Goal: Transaction & Acquisition: Purchase product/service

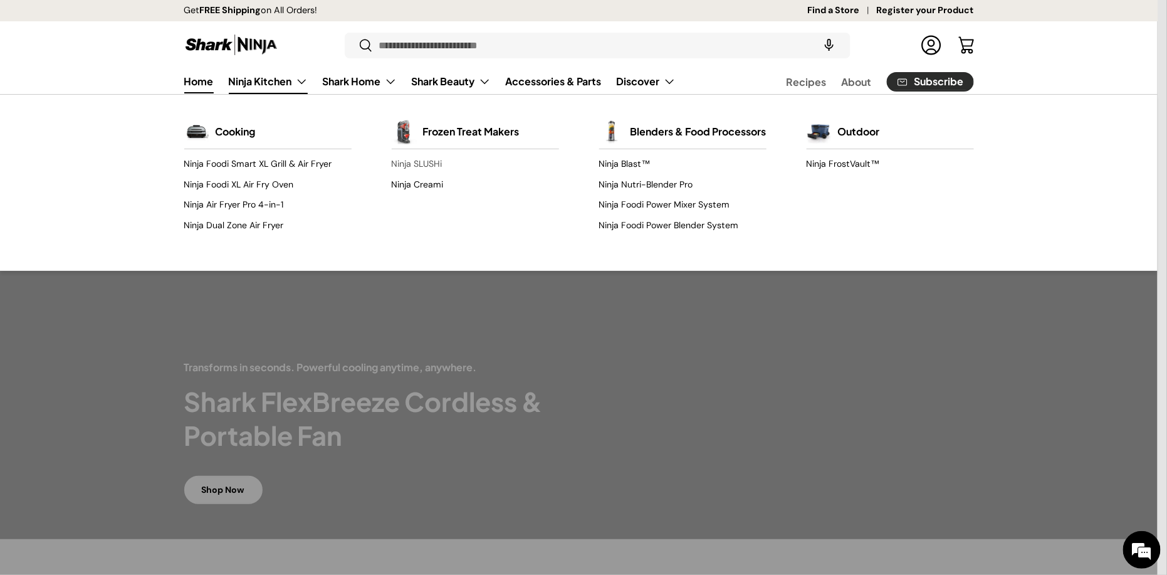
click at [440, 162] on link "Ninja SLUSHi" at bounding box center [475, 164] width 167 height 20
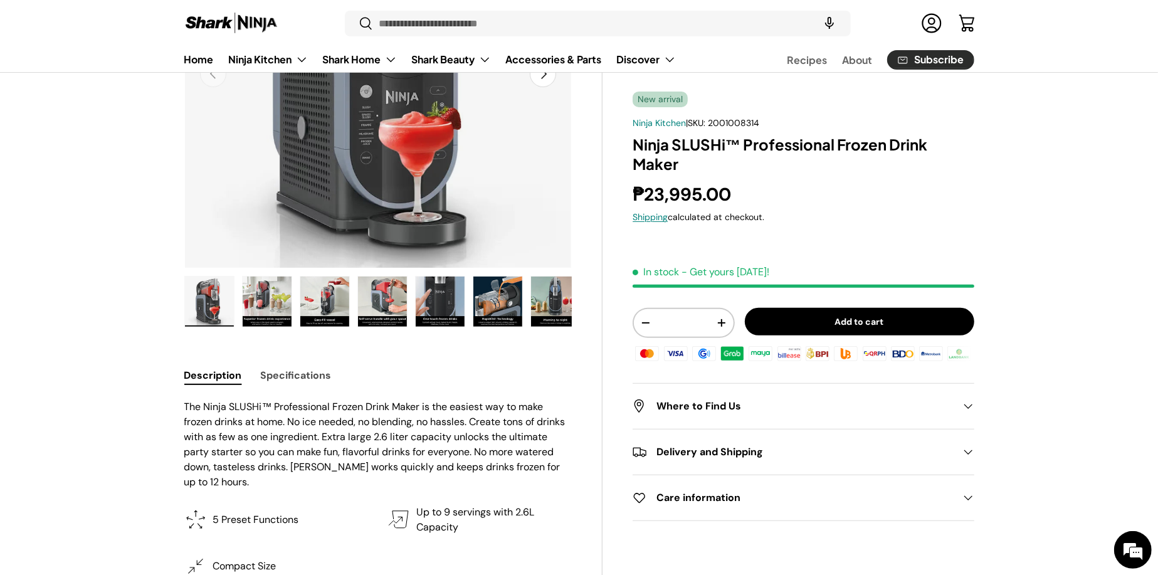
scroll to position [125, 0]
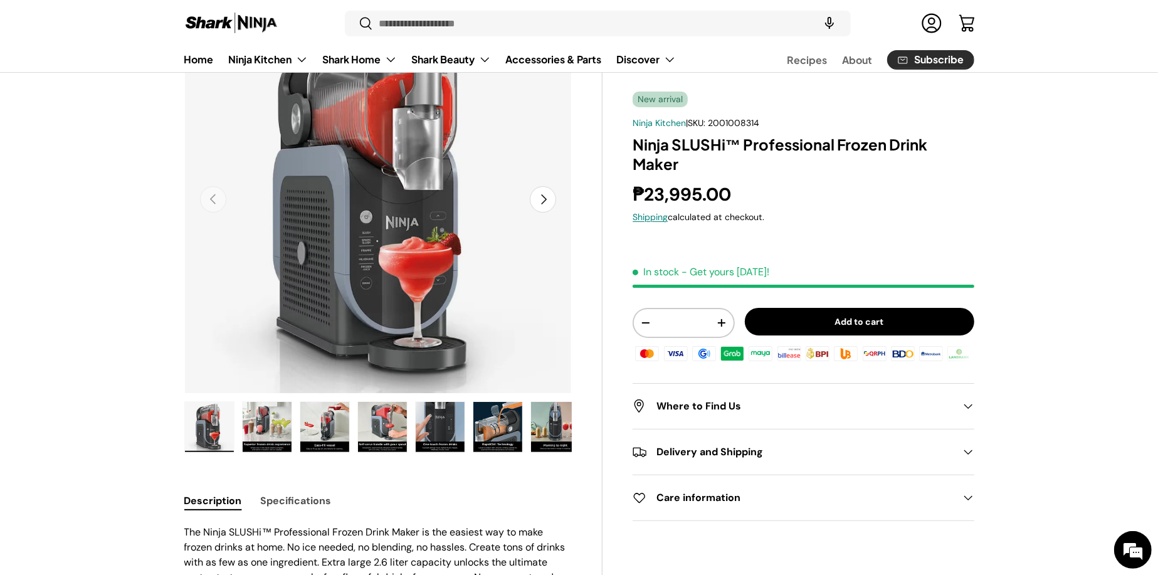
click at [545, 196] on button "Next" at bounding box center [543, 199] width 26 height 26
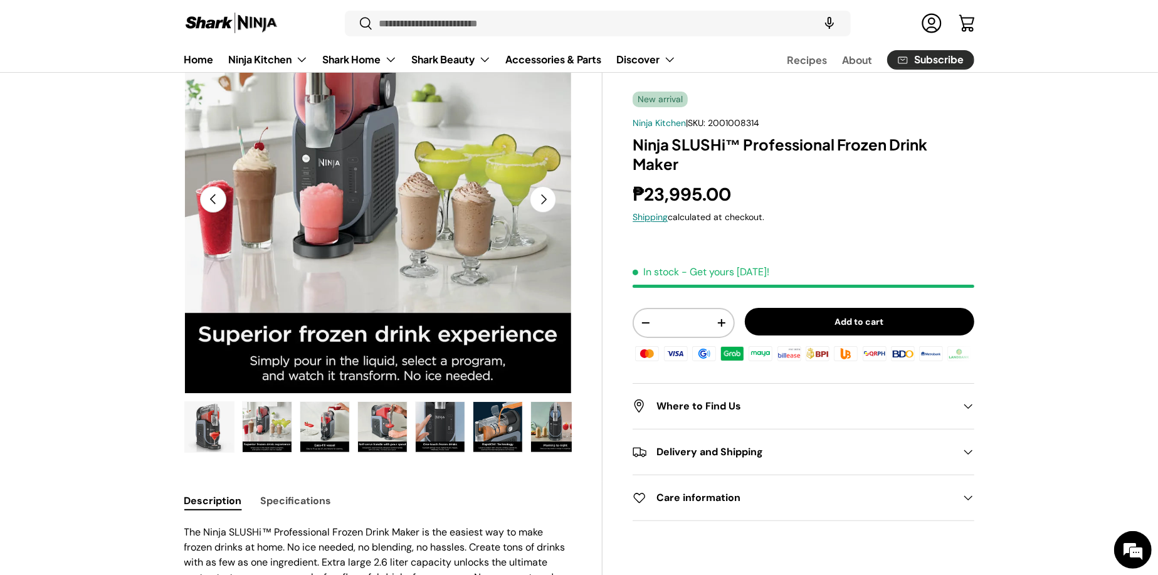
scroll to position [0, 0]
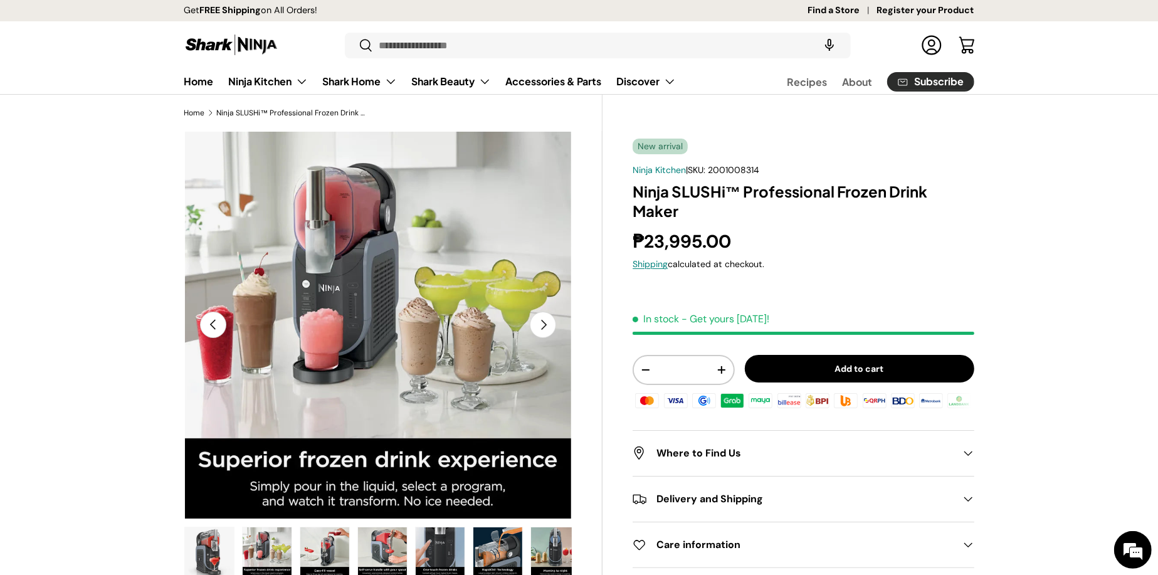
click at [546, 330] on button "Next" at bounding box center [543, 325] width 26 height 26
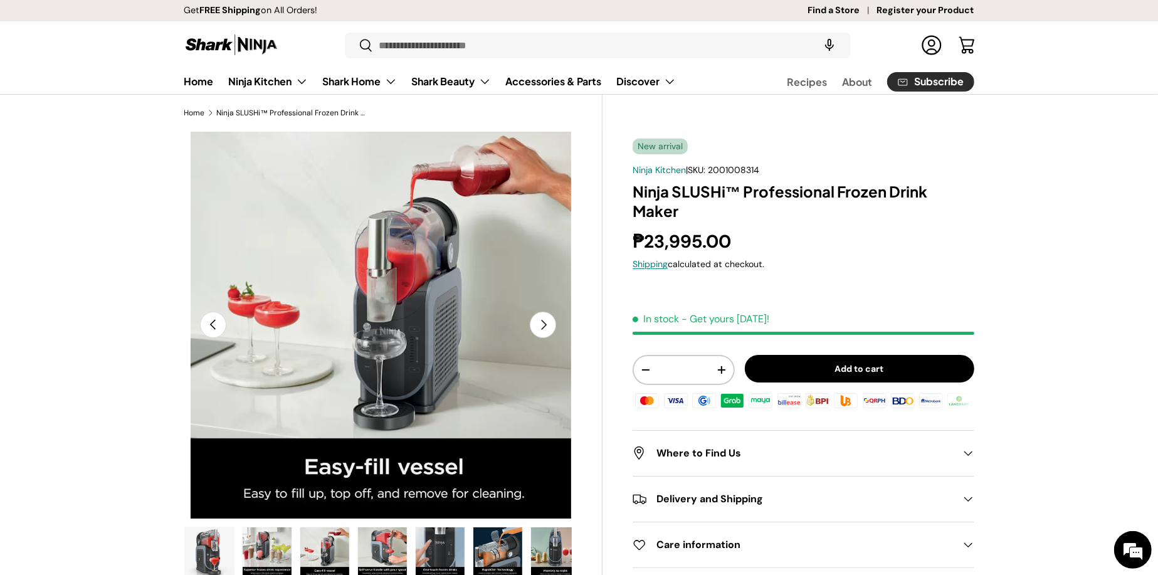
scroll to position [0, 789]
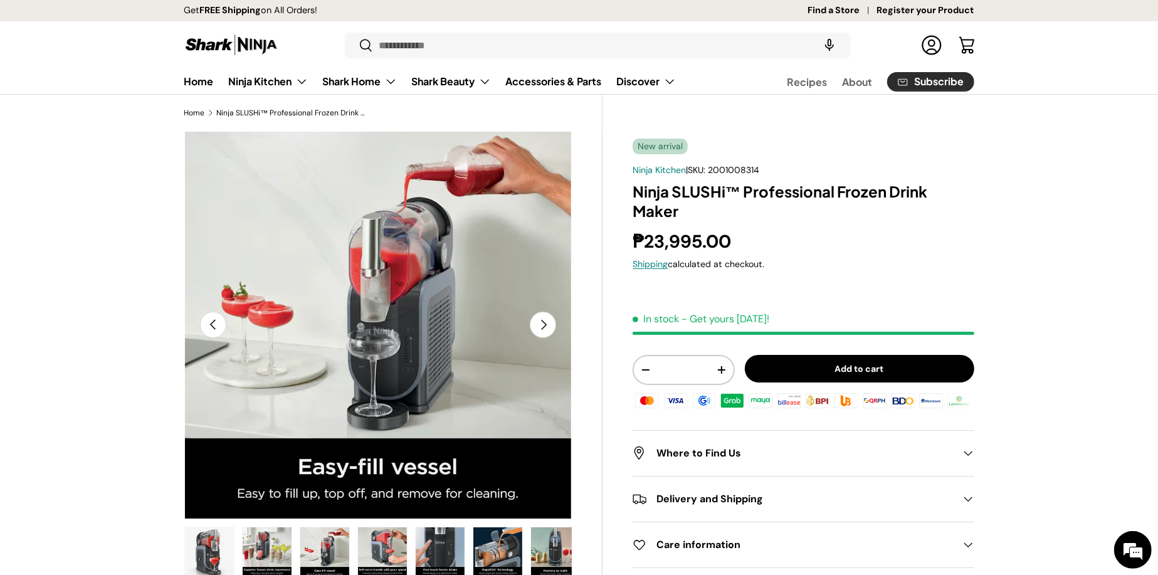
click at [546, 330] on button "Next" at bounding box center [543, 325] width 26 height 26
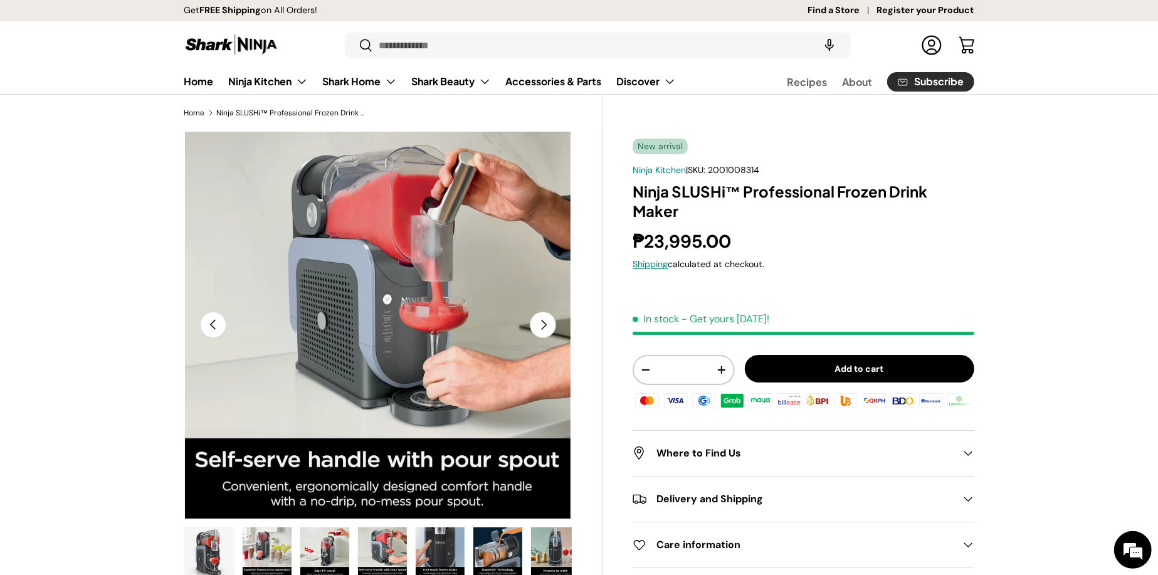
scroll to position [0, 1184]
click at [546, 330] on button "Next" at bounding box center [543, 325] width 26 height 26
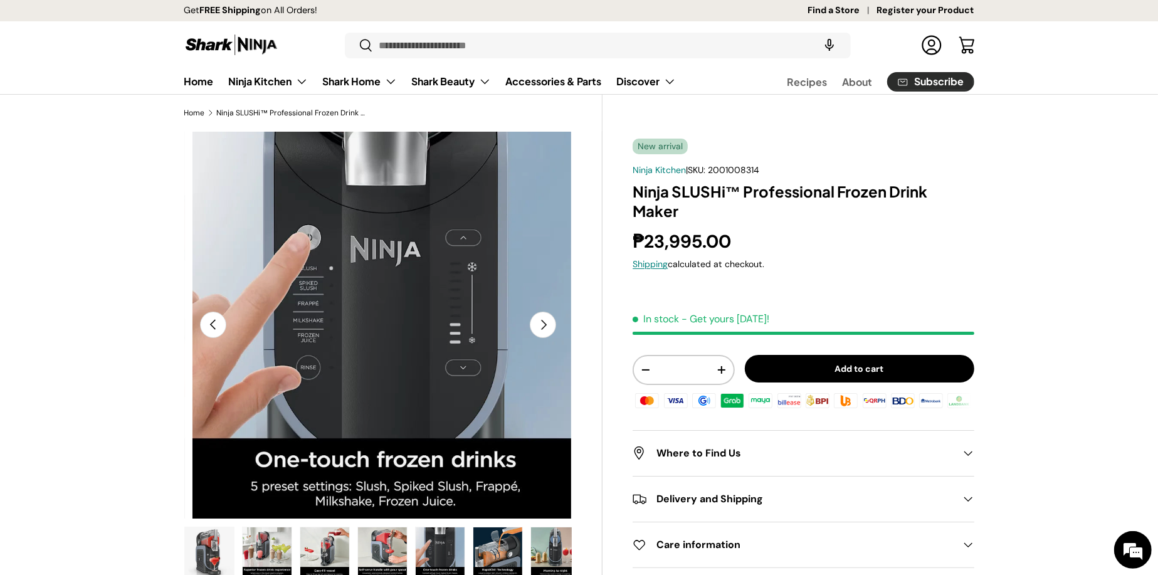
scroll to position [0, 1579]
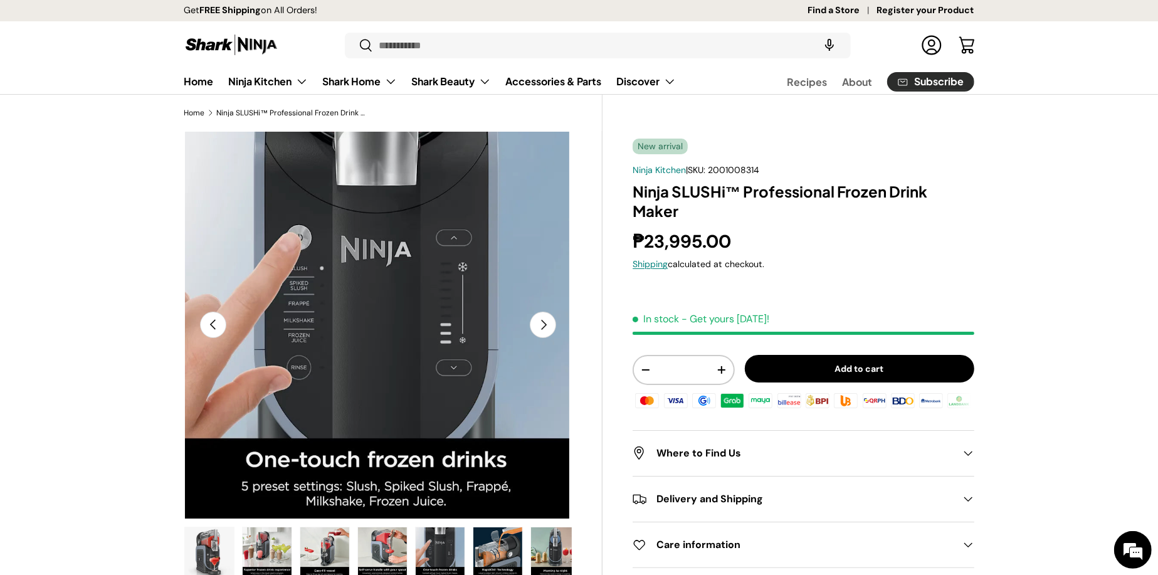
click at [546, 330] on button "Next" at bounding box center [543, 325] width 26 height 26
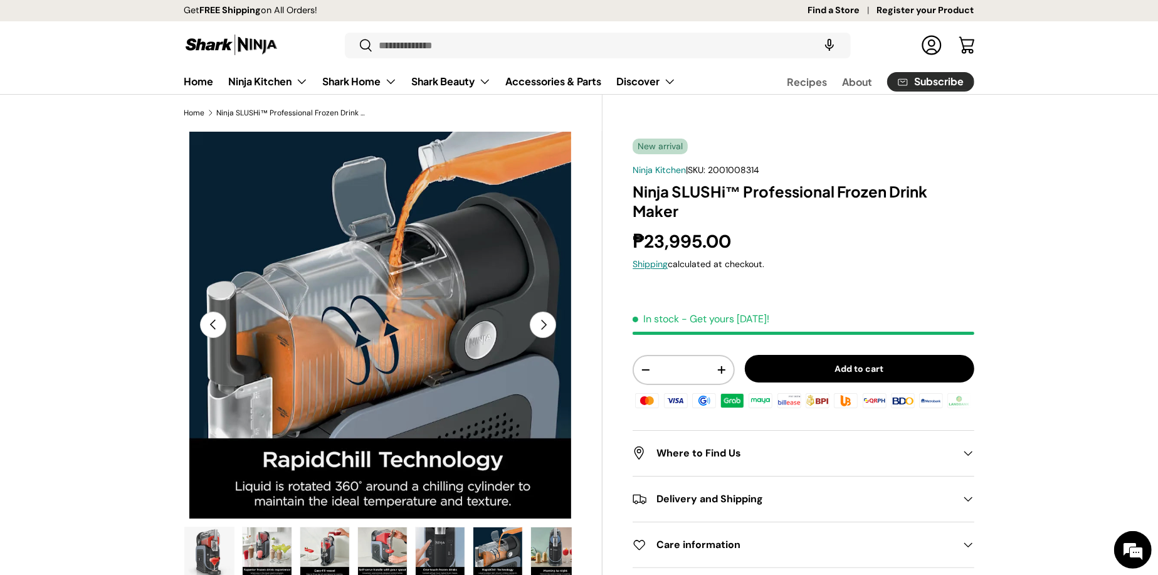
scroll to position [0, 1974]
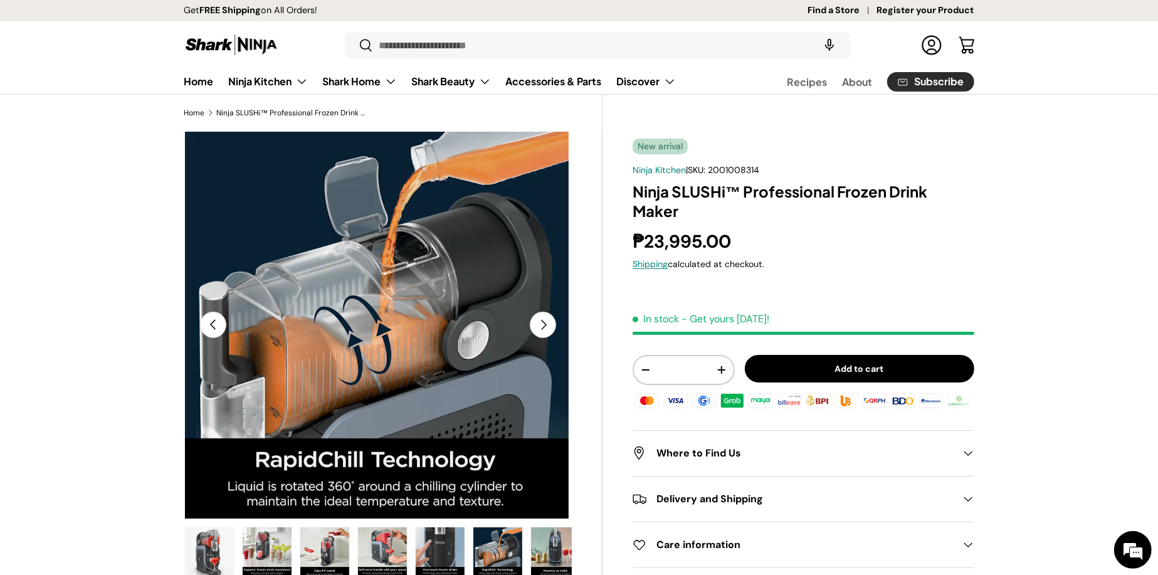
click at [546, 330] on button "Next" at bounding box center [543, 325] width 26 height 26
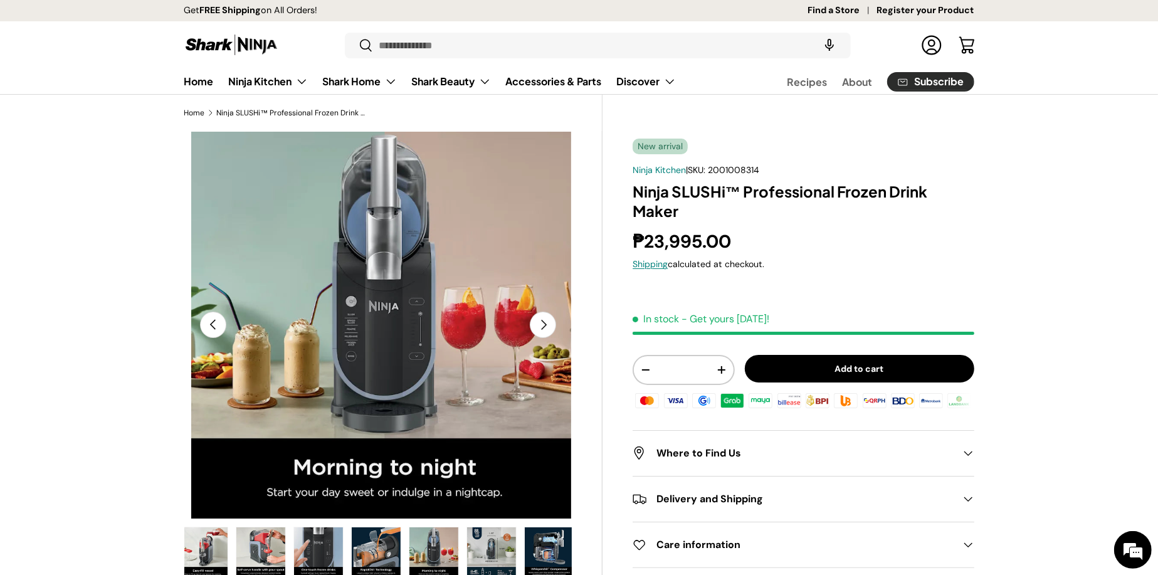
scroll to position [0, 2368]
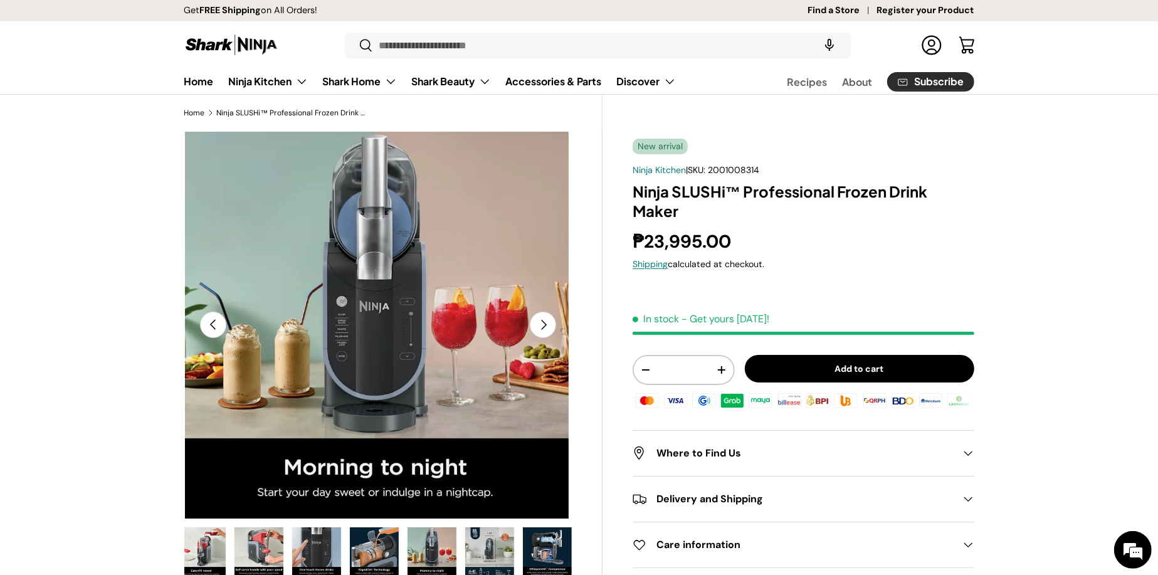
click at [539, 325] on button "Next" at bounding box center [543, 325] width 26 height 26
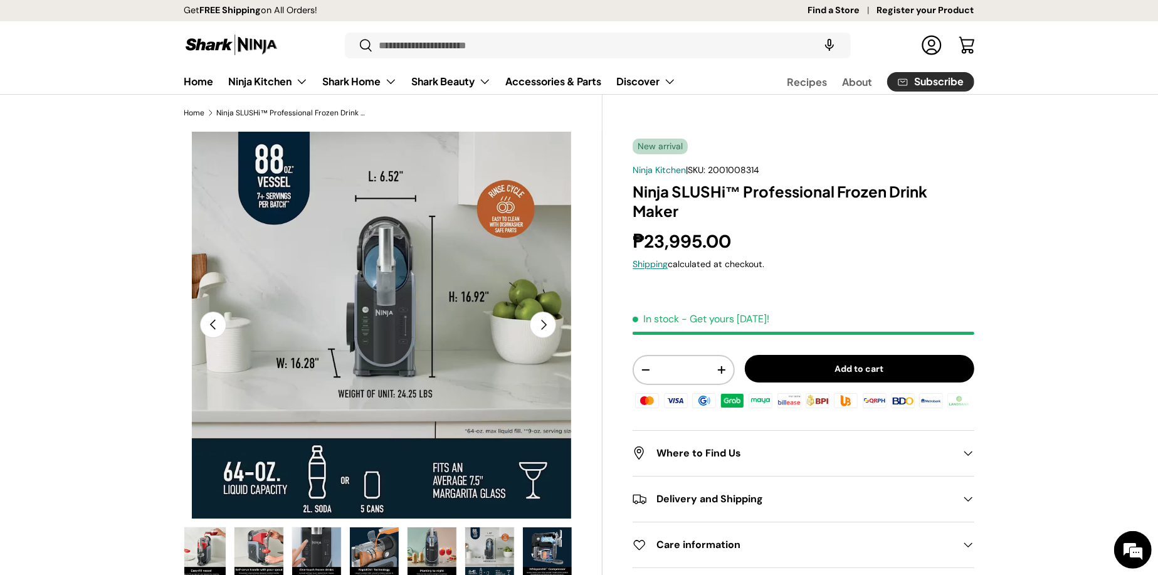
scroll to position [0, 2763]
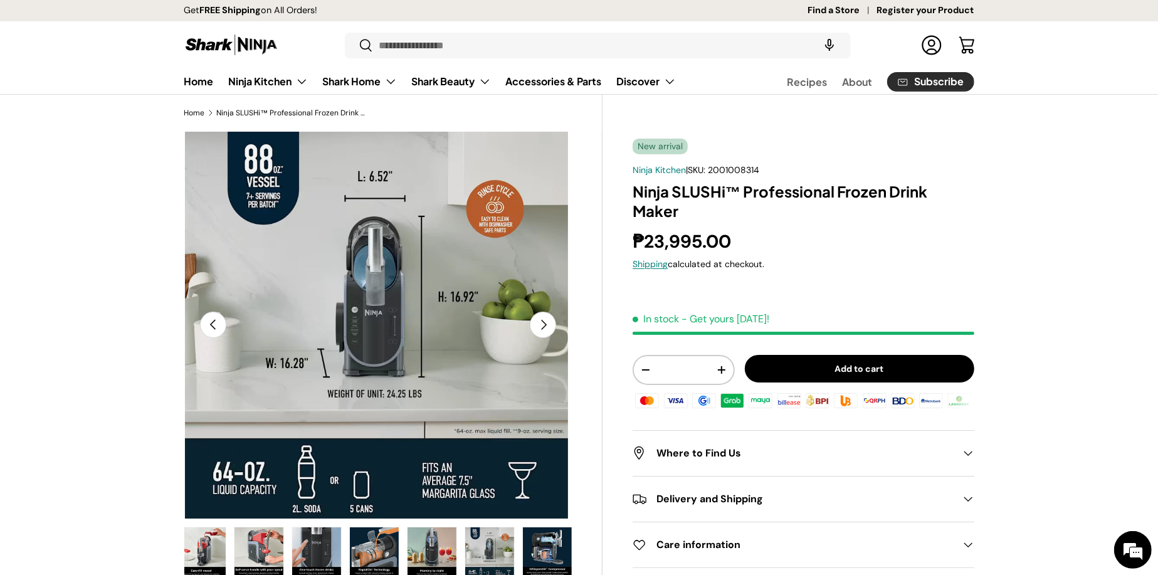
click at [539, 325] on button "Next" at bounding box center [543, 325] width 26 height 26
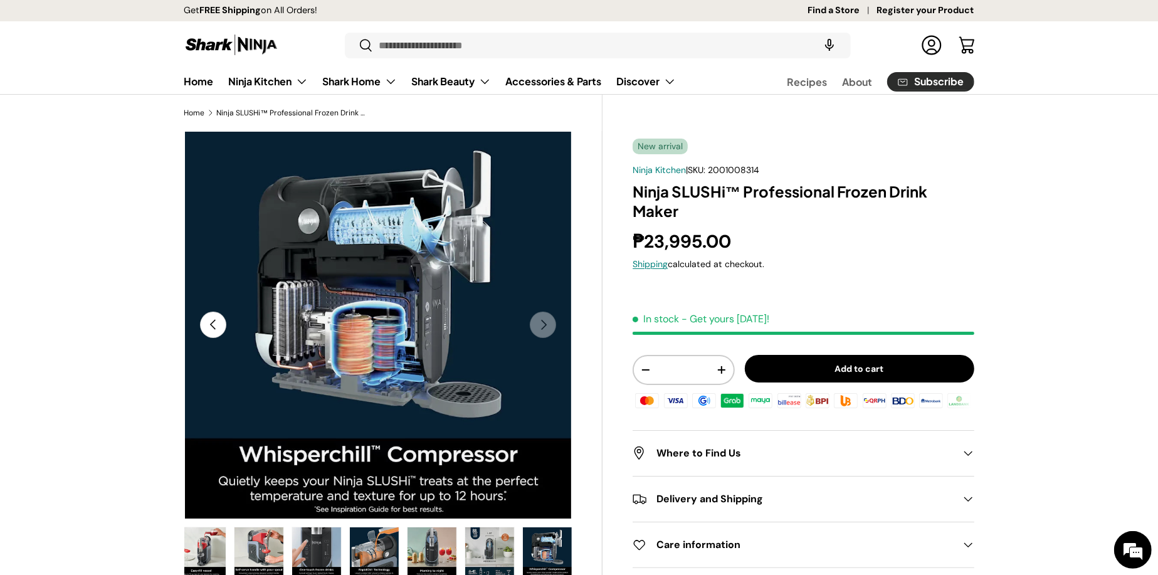
scroll to position [0, 3158]
